Goal: Find specific page/section: Find specific page/section

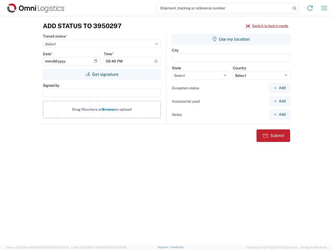
click at [224, 8] on input "search" at bounding box center [223, 8] width 135 height 10
click at [295, 8] on icon at bounding box center [294, 8] width 7 height 7
click at [310, 8] on icon at bounding box center [310, 8] width 8 height 8
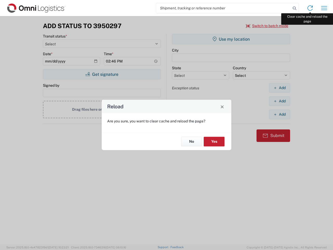
click at [324, 8] on div "Reload Are you sure, you want to clear cache and reload the page? No Yes" at bounding box center [166, 125] width 333 height 250
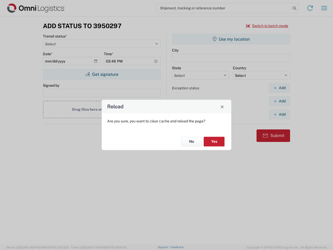
click at [267, 26] on div "Reload Are you sure, you want to clear cache and reload the page? No Yes" at bounding box center [166, 125] width 333 height 250
click at [102, 74] on div "Reload Are you sure, you want to clear cache and reload the page? No Yes" at bounding box center [166, 125] width 333 height 250
click at [231, 39] on div "Reload Are you sure, you want to clear cache and reload the page? No Yes" at bounding box center [166, 125] width 333 height 250
click at [280, 88] on div "Reload Are you sure, you want to clear cache and reload the page? No Yes" at bounding box center [166, 125] width 333 height 250
click at [280, 101] on div "Reload Are you sure, you want to clear cache and reload the page? No Yes" at bounding box center [166, 125] width 333 height 250
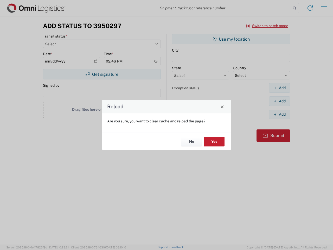
click at [280, 114] on div "Reload Are you sure, you want to clear cache and reload the page? No Yes" at bounding box center [166, 125] width 333 height 250
